Goal: Obtain resource: Download file/media

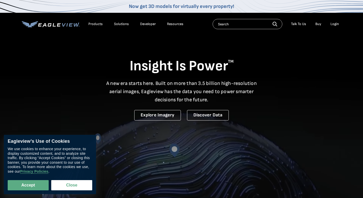
click at [338, 25] on div "Login" at bounding box center [334, 24] width 8 height 5
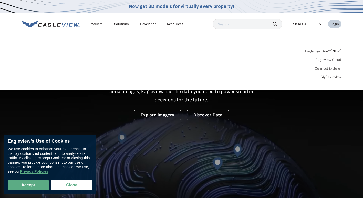
click at [333, 24] on div "Login" at bounding box center [334, 24] width 8 height 5
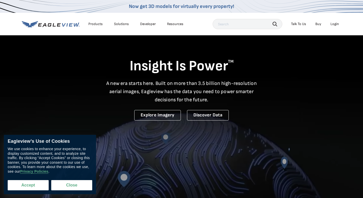
click at [22, 188] on button "Accept" at bounding box center [28, 185] width 41 height 10
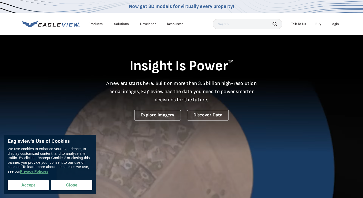
checkbox input "true"
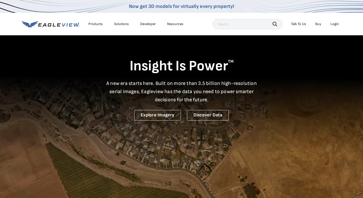
click at [335, 24] on div "Login" at bounding box center [334, 24] width 8 height 5
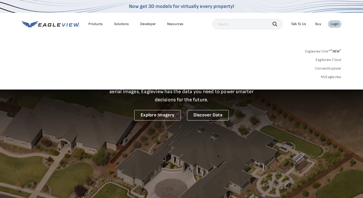
click at [332, 24] on div "Login" at bounding box center [334, 24] width 8 height 5
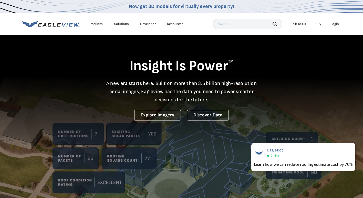
click at [333, 27] on li "Login" at bounding box center [335, 24] width 14 height 8
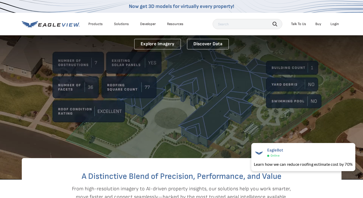
scroll to position [77, 0]
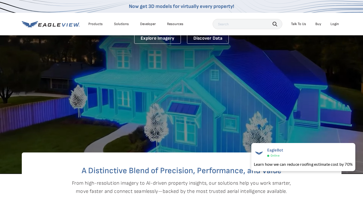
click at [336, 23] on div "Login" at bounding box center [334, 24] width 8 height 5
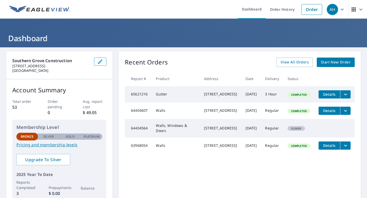
click at [325, 148] on span "Details" at bounding box center [328, 145] width 15 height 5
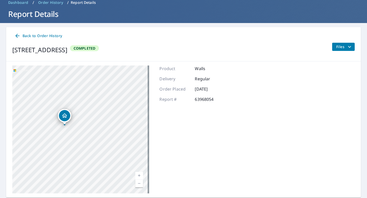
scroll to position [41, 0]
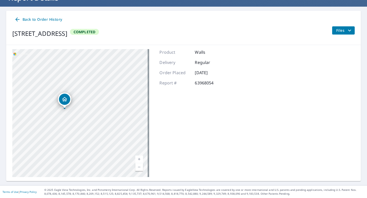
click at [339, 27] on span "Files" at bounding box center [344, 30] width 16 height 6
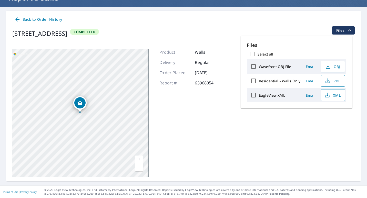
click at [338, 83] on span "PDF" at bounding box center [332, 81] width 16 height 6
